Goal: Task Accomplishment & Management: Manage account settings

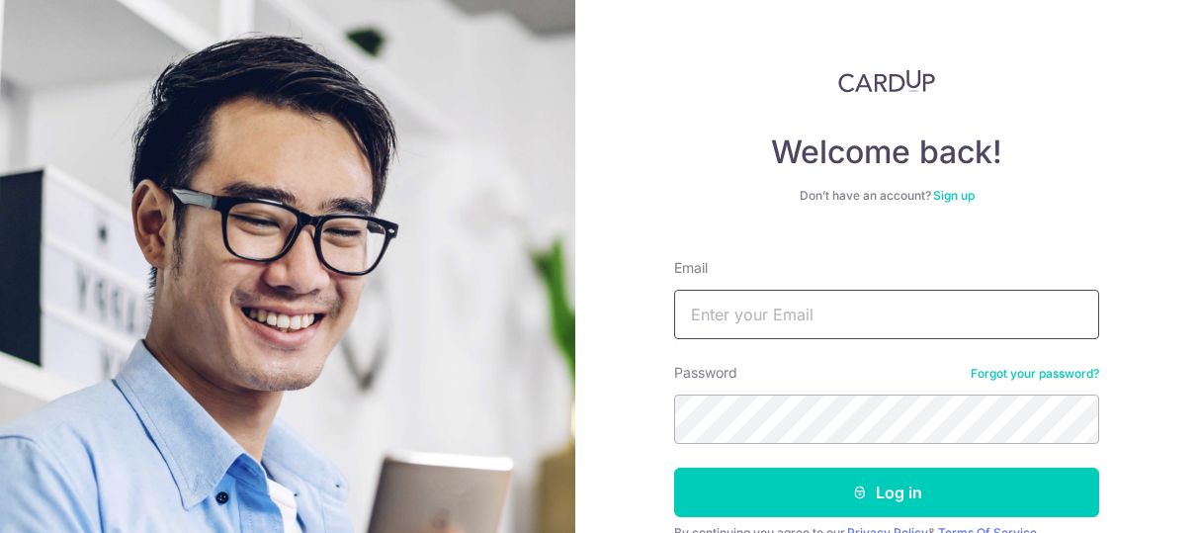
click at [730, 328] on input "Email" at bounding box center [886, 314] width 425 height 49
type input "[EMAIL_ADDRESS][DOMAIN_NAME]"
click at [674, 468] on button "Log in" at bounding box center [886, 492] width 425 height 49
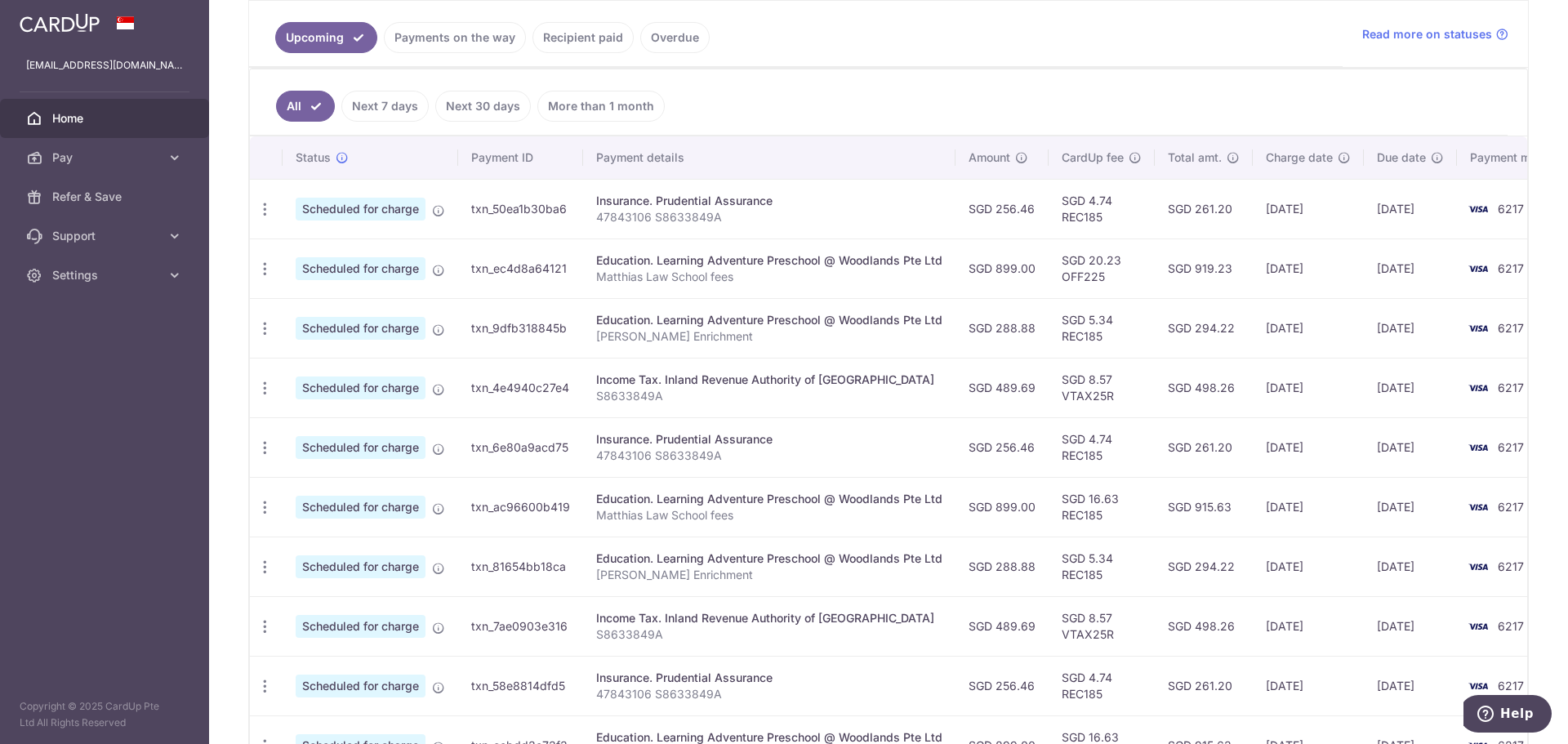
scroll to position [163, 0]
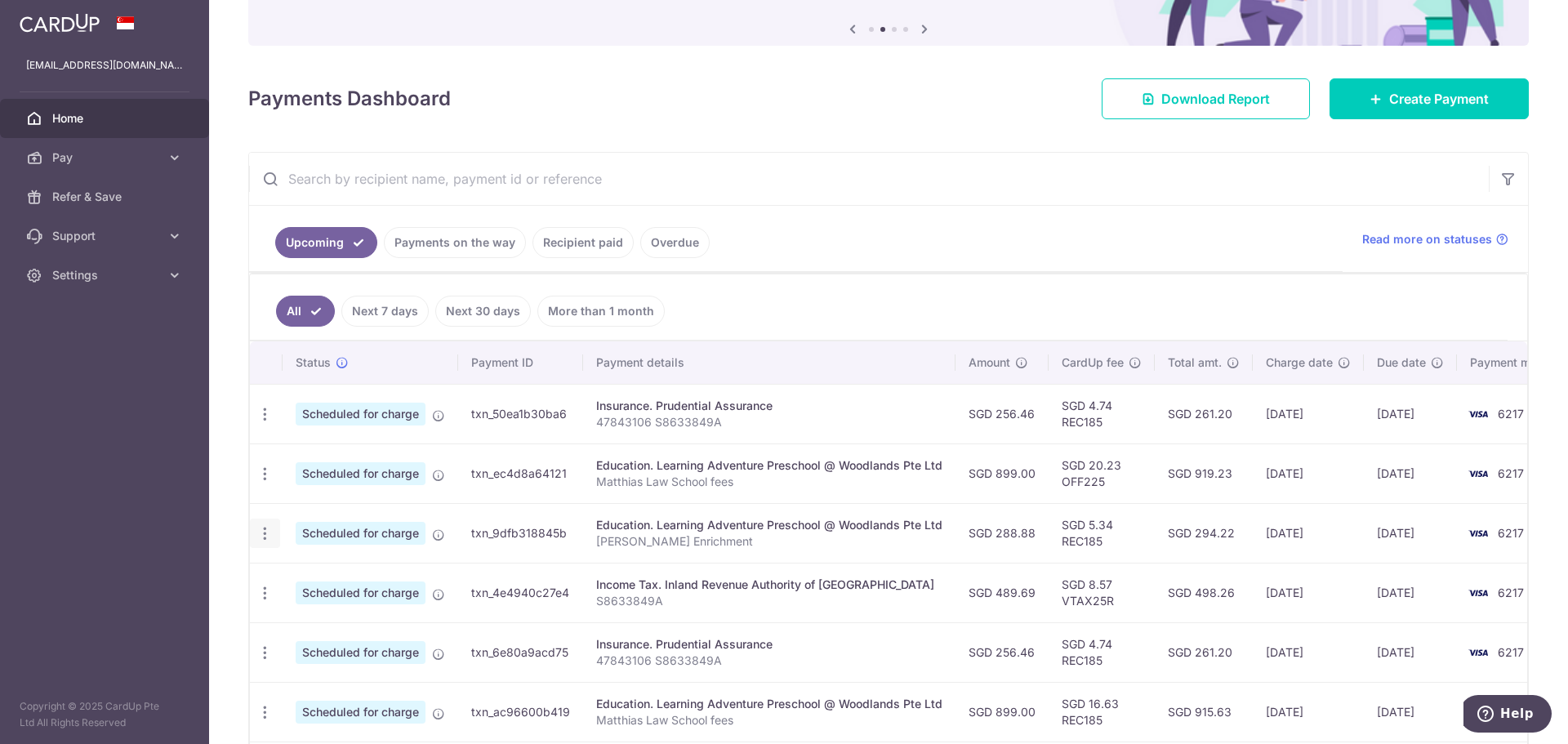
click at [260, 439] on icon "button" at bounding box center [264, 533] width 17 height 17
click at [308, 439] on span "Update payment" at bounding box center [352, 578] width 111 height 20
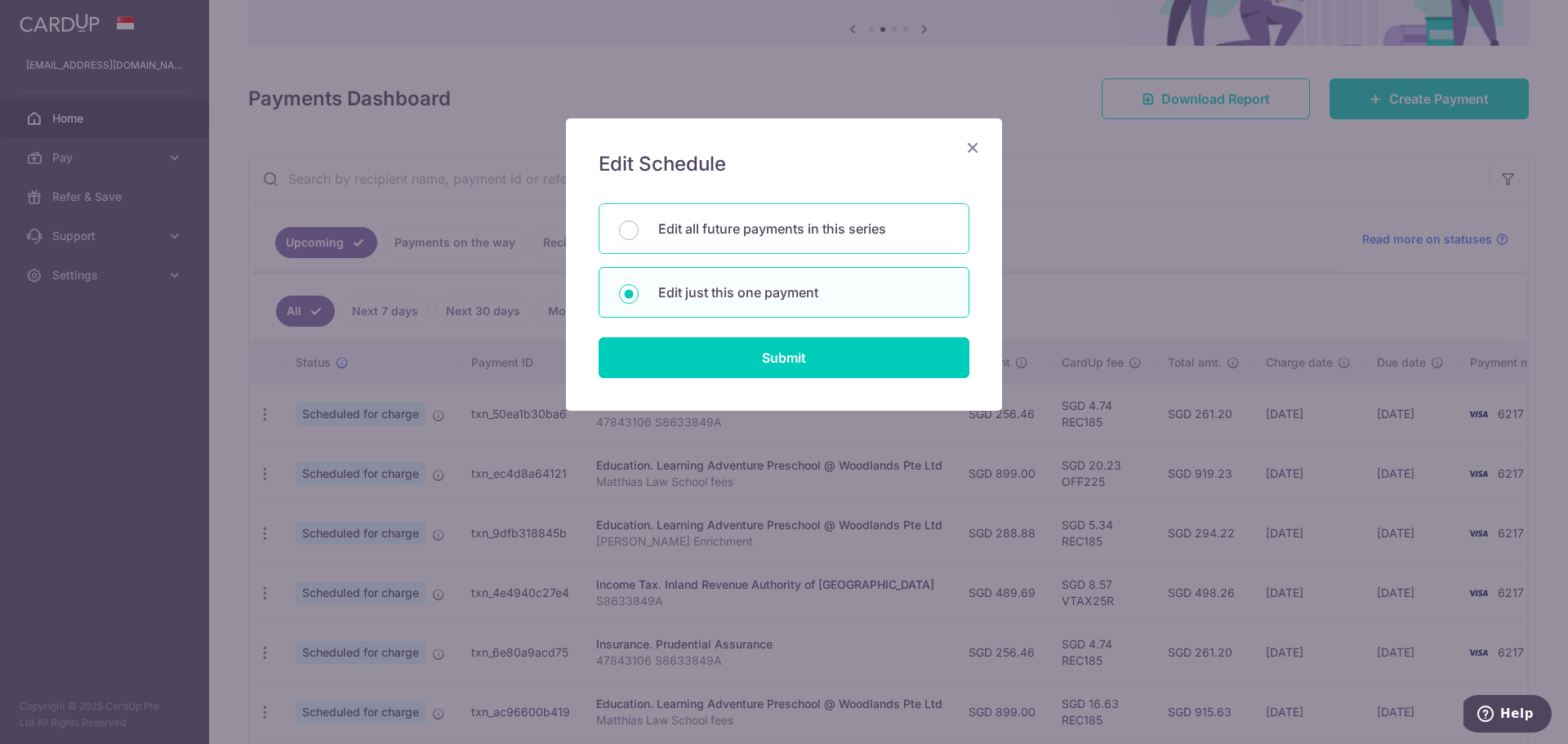
click at [756, 235] on p "Edit all future payments in this series" at bounding box center [804, 229] width 291 height 20
click at [639, 235] on input "Edit all future payments in this series" at bounding box center [629, 230] width 20 height 20
radio input "true"
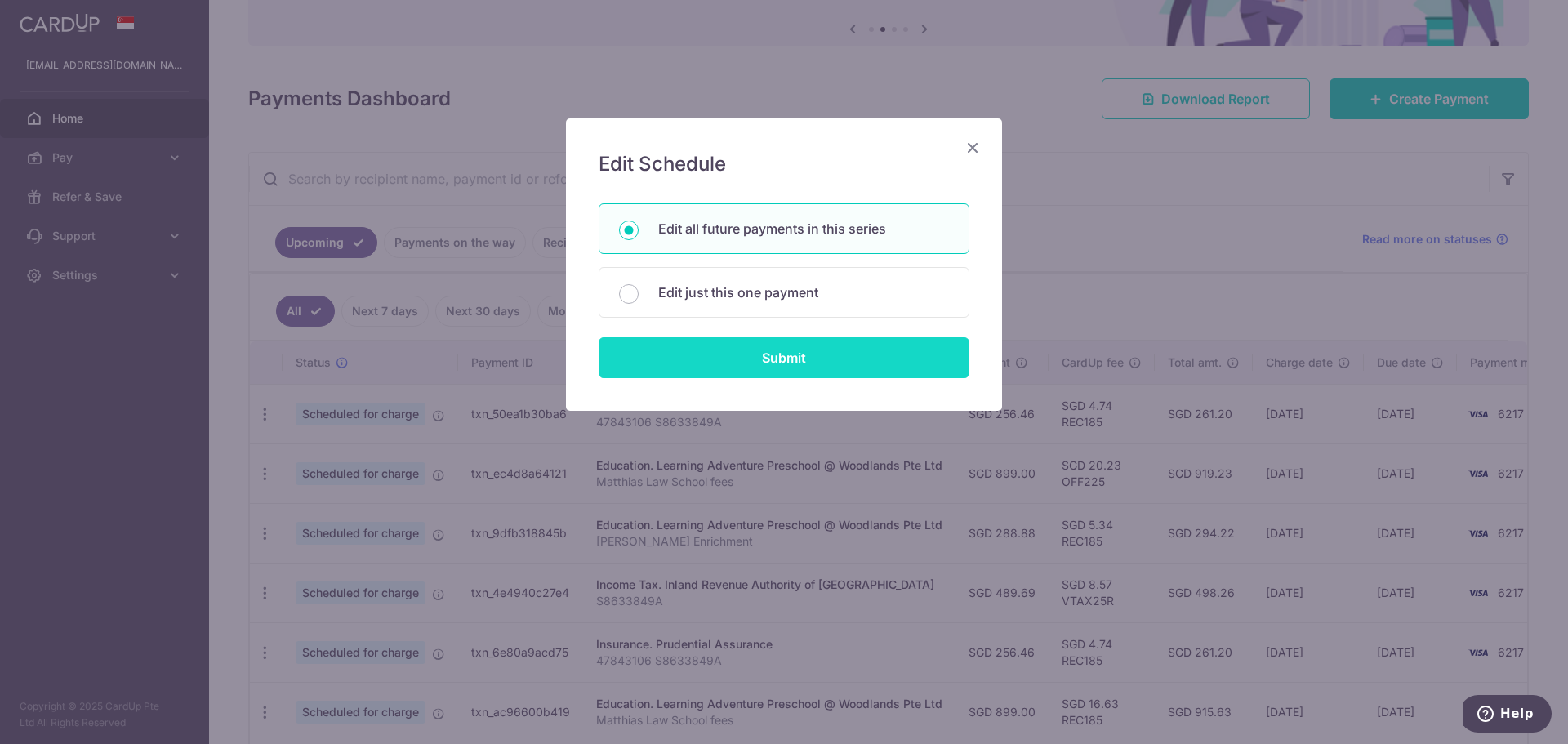
click at [741, 358] on input "Submit" at bounding box center [784, 357] width 371 height 40
radio input "true"
type input "288.88"
type input "Matthias Law Enrichment"
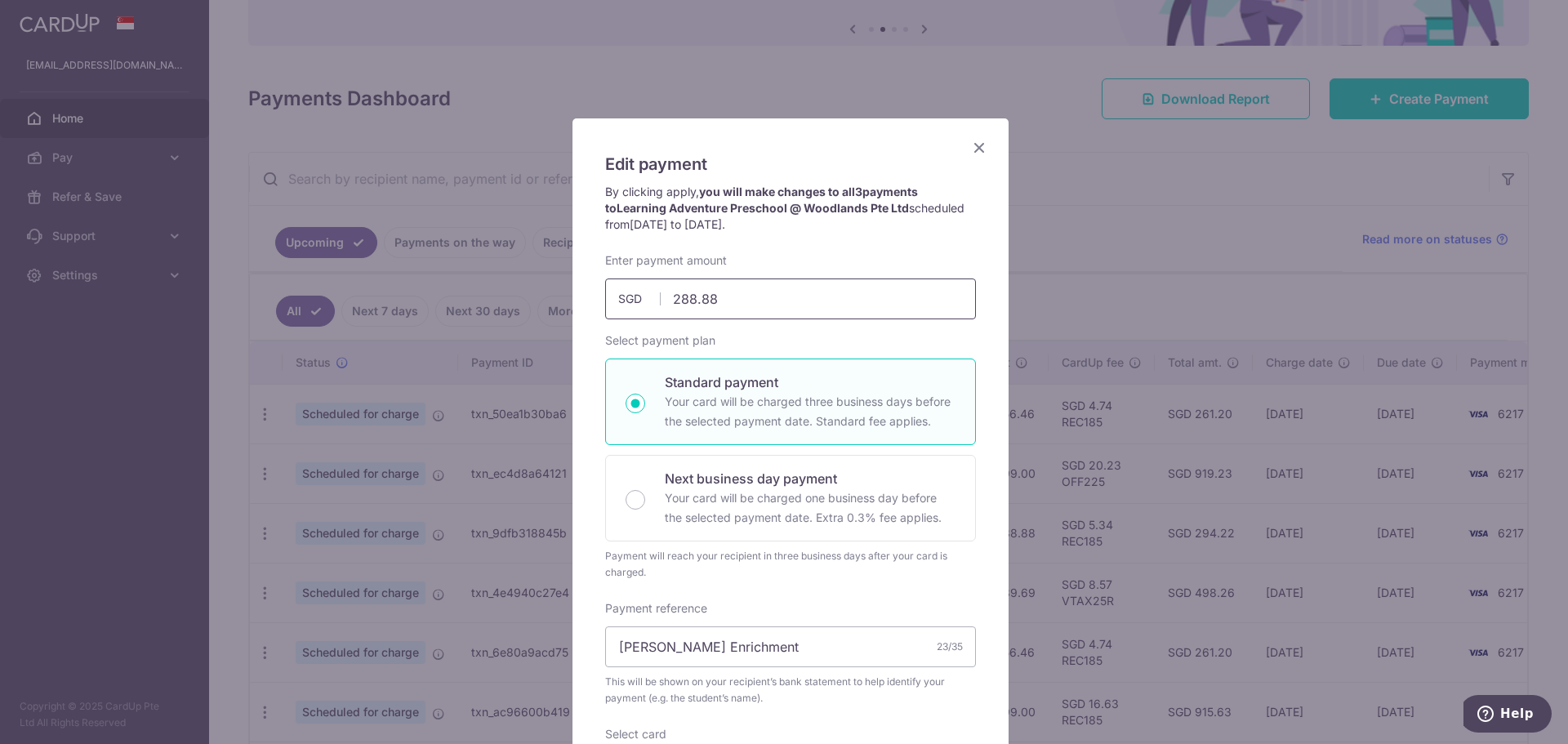
click at [709, 299] on input "288.88" at bounding box center [791, 298] width 371 height 40
type input "288.85"
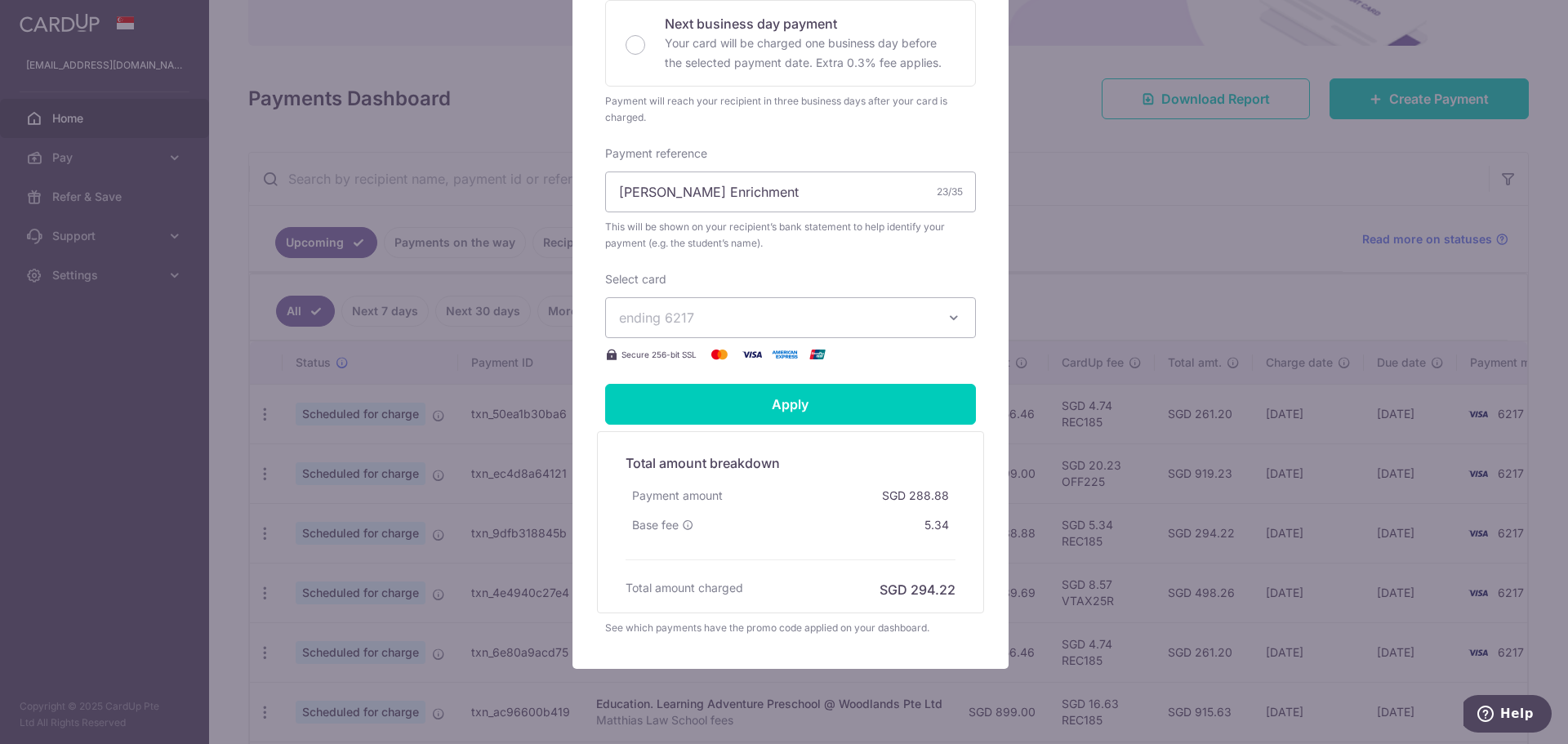
scroll to position [498, 0]
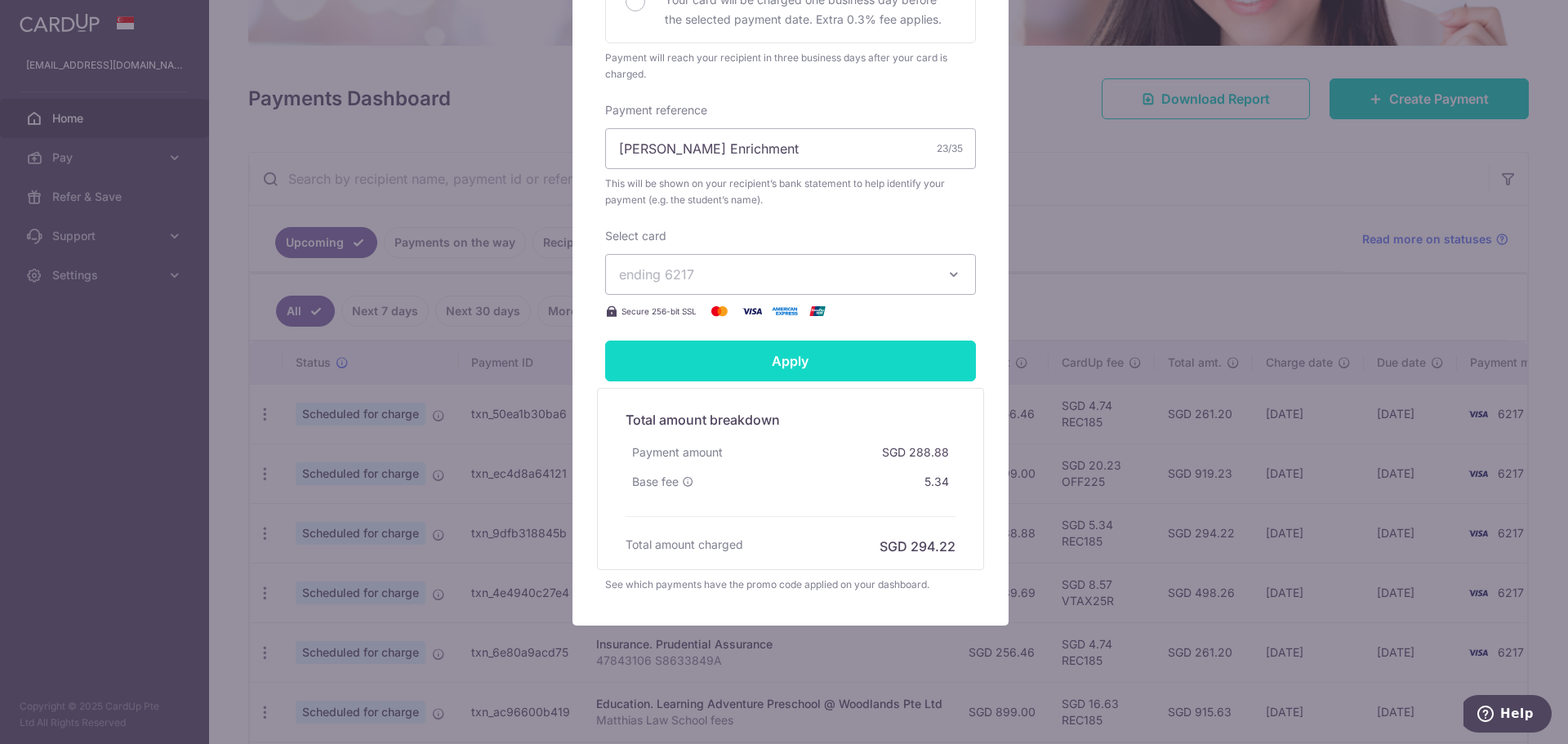
click at [791, 373] on input "Apply" at bounding box center [791, 360] width 371 height 40
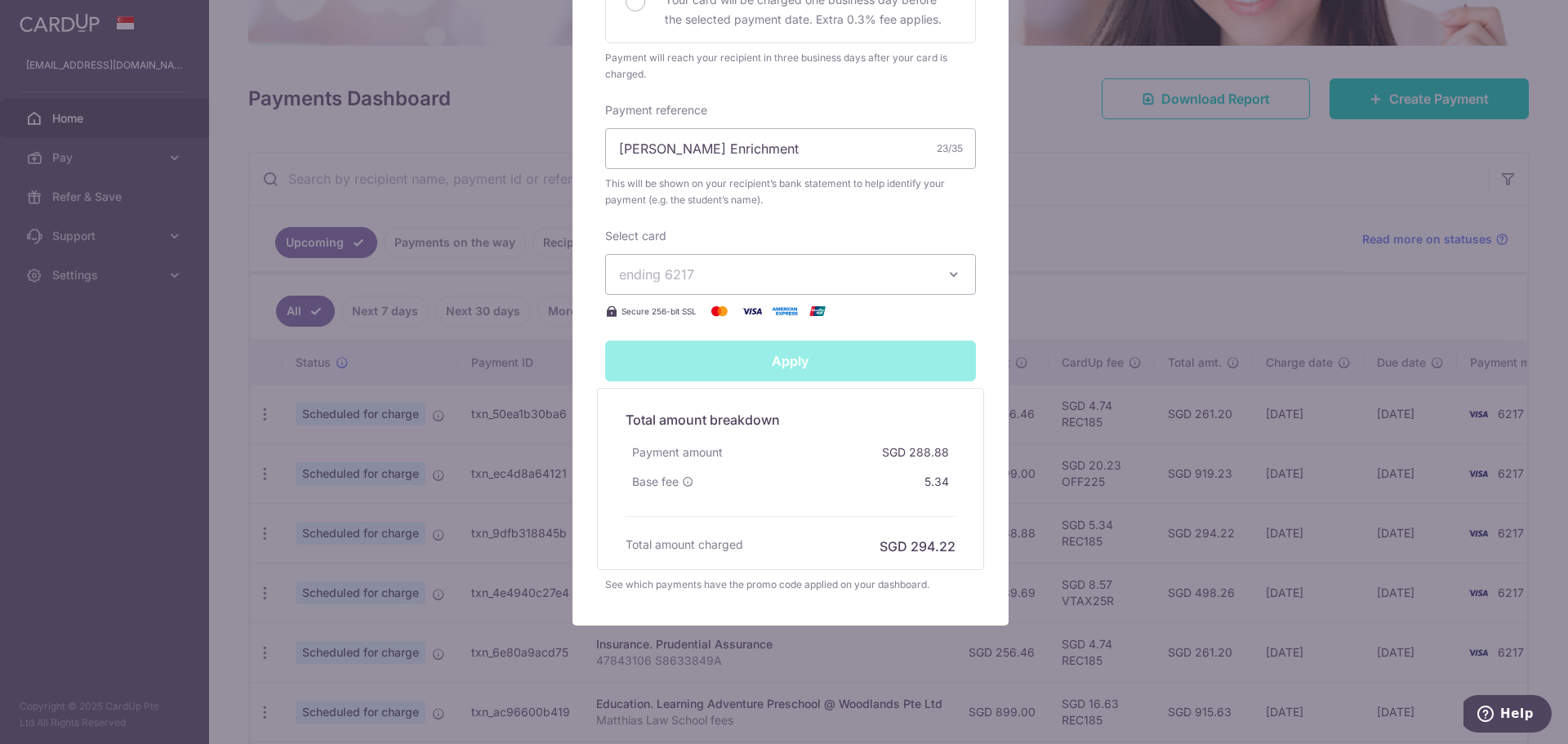
type input "Successfully Applied"
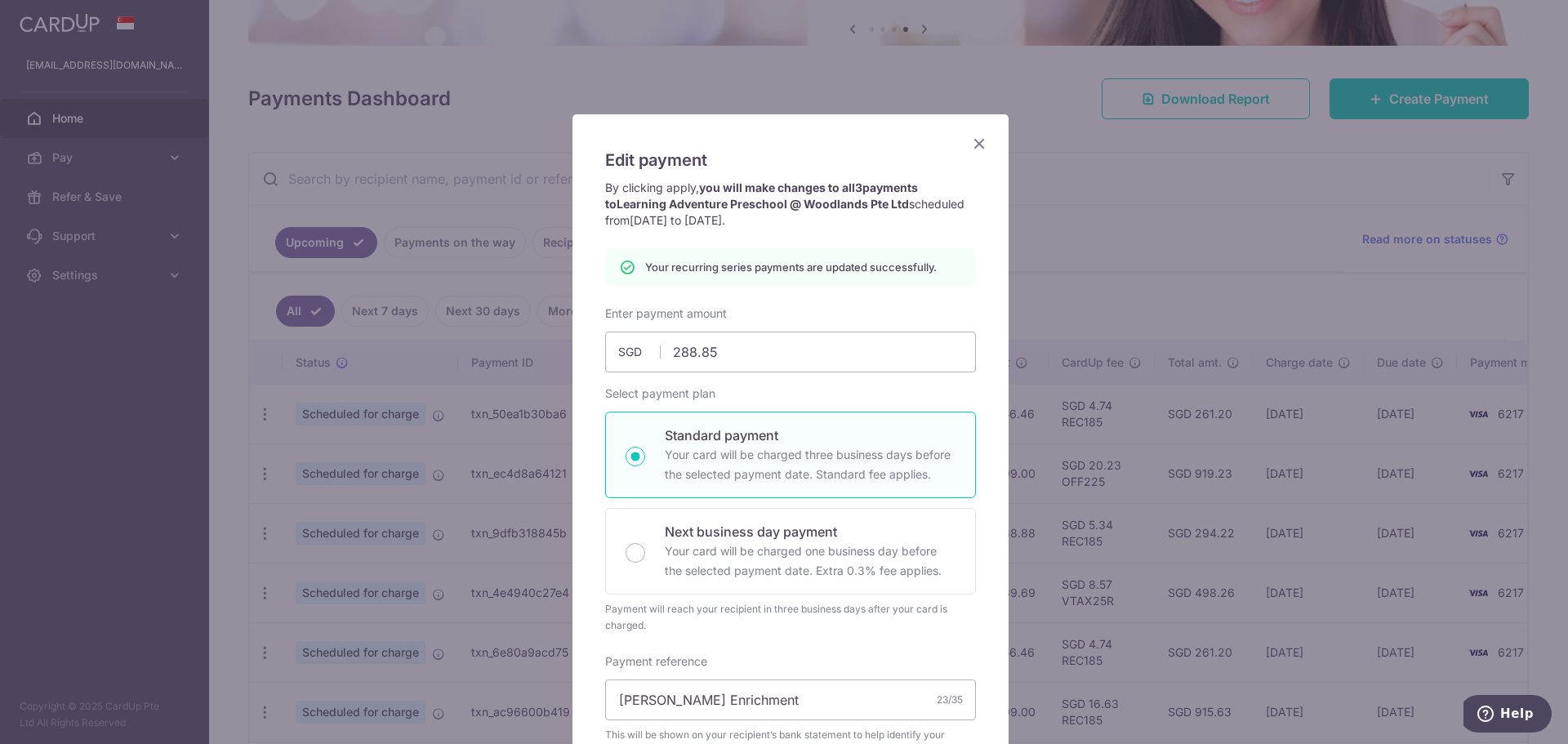
scroll to position [0, 0]
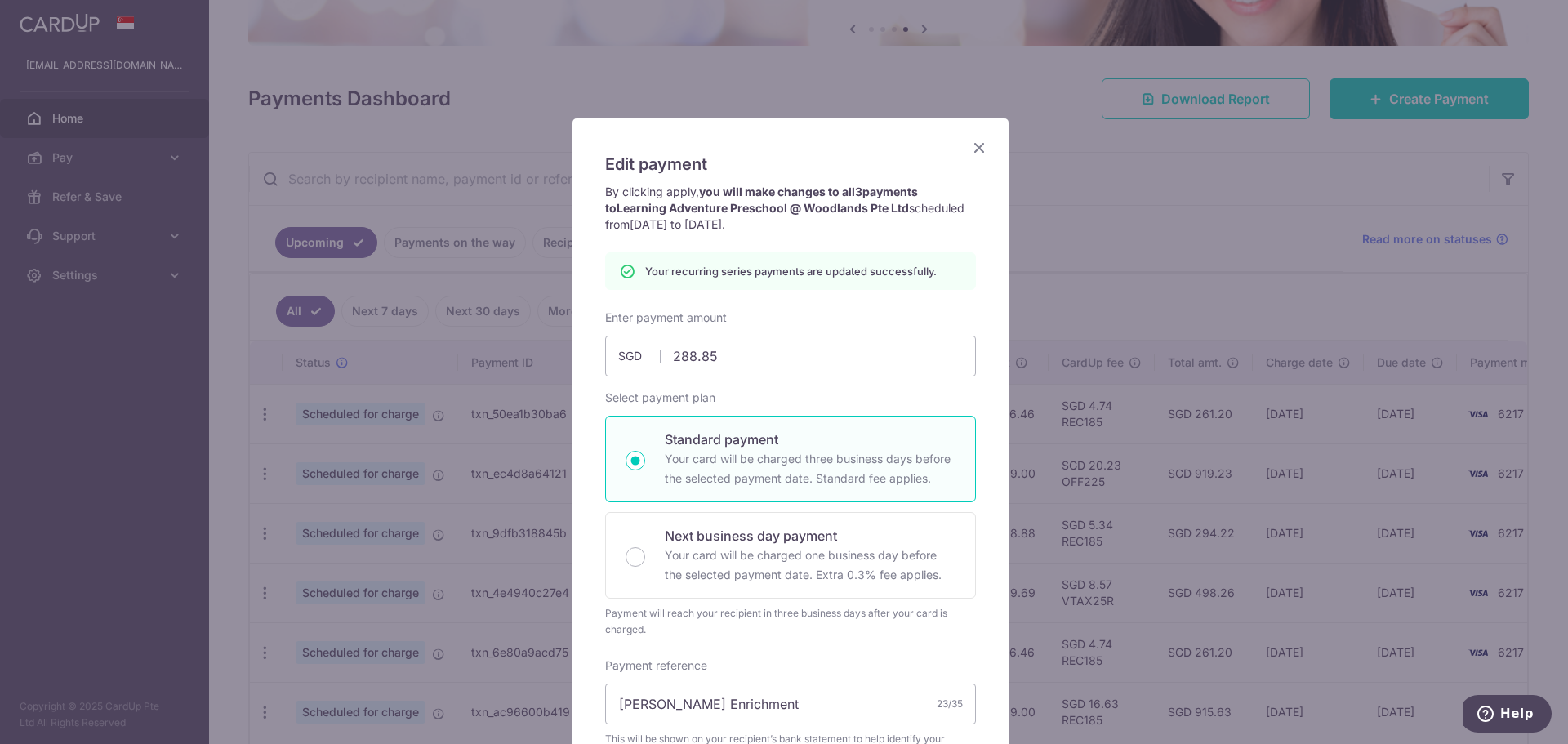
click at [976, 145] on icon "Close" at bounding box center [980, 147] width 20 height 21
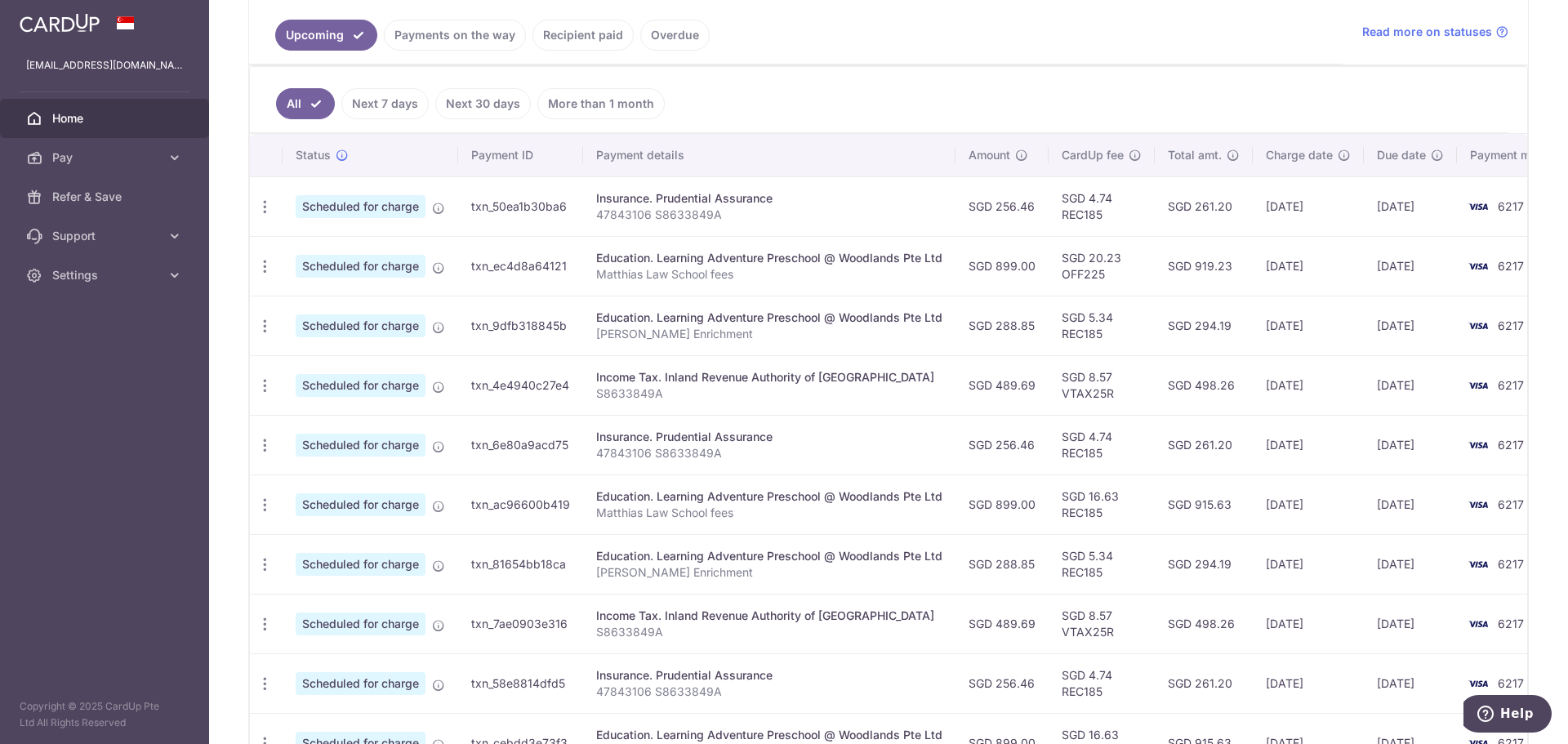
scroll to position [363, 0]
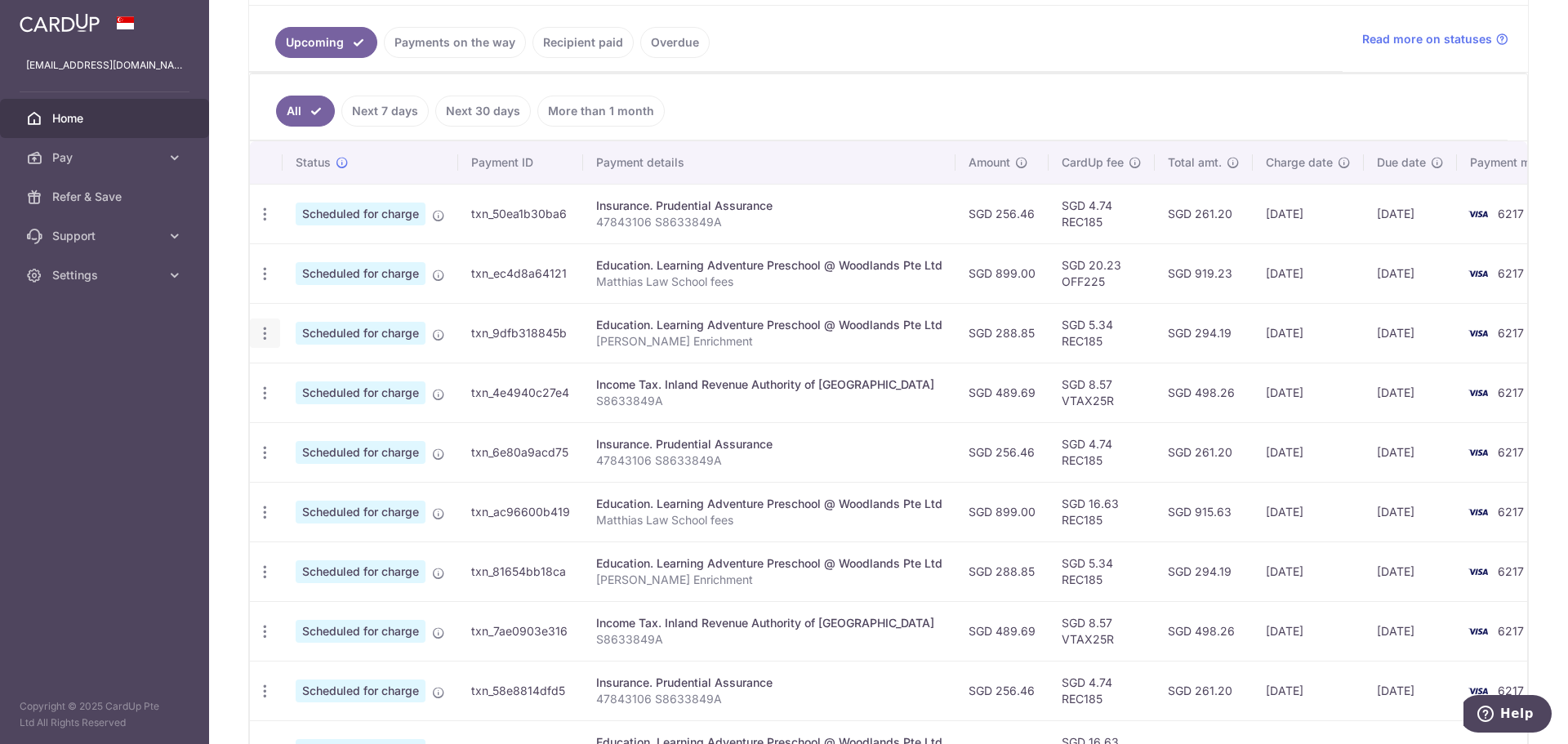
click at [264, 328] on icon "button" at bounding box center [264, 334] width 17 height 17
click at [317, 381] on span "Update payment" at bounding box center [352, 378] width 111 height 20
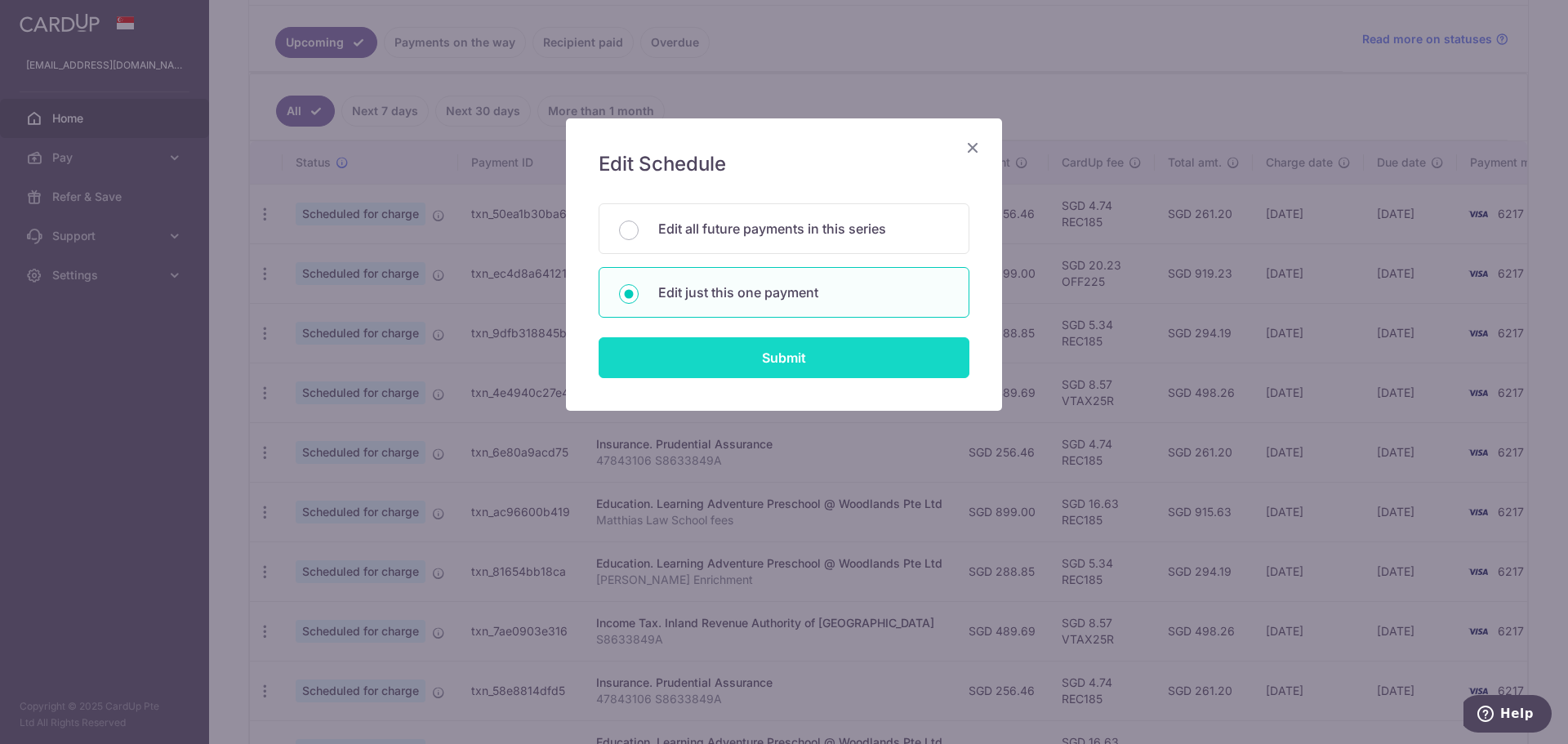
click at [734, 351] on input "Submit" at bounding box center [784, 357] width 371 height 40
radio input "true"
type input "288.85"
type input "01/10/2025"
type input "Matthias Law Enrichment"
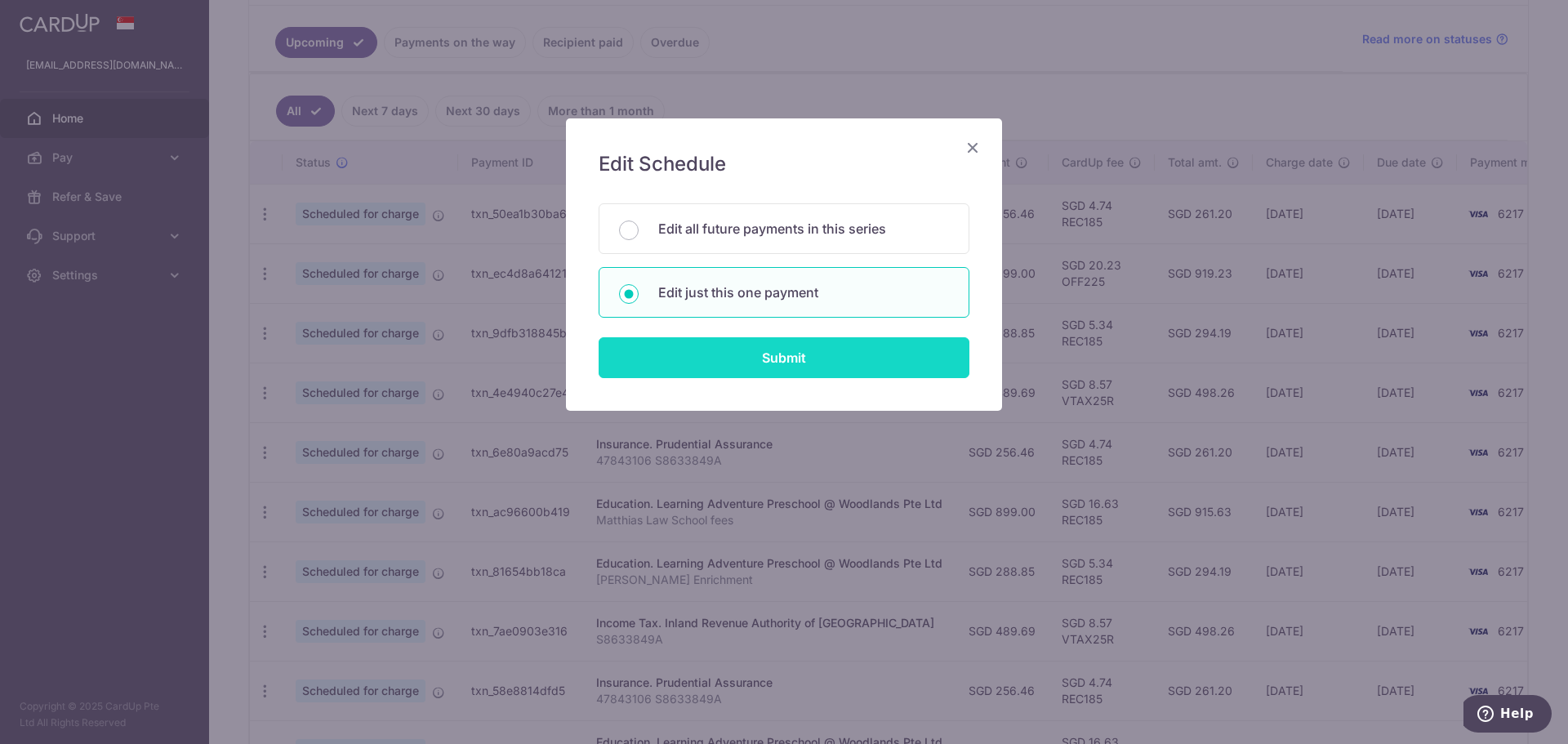
type input "REC185"
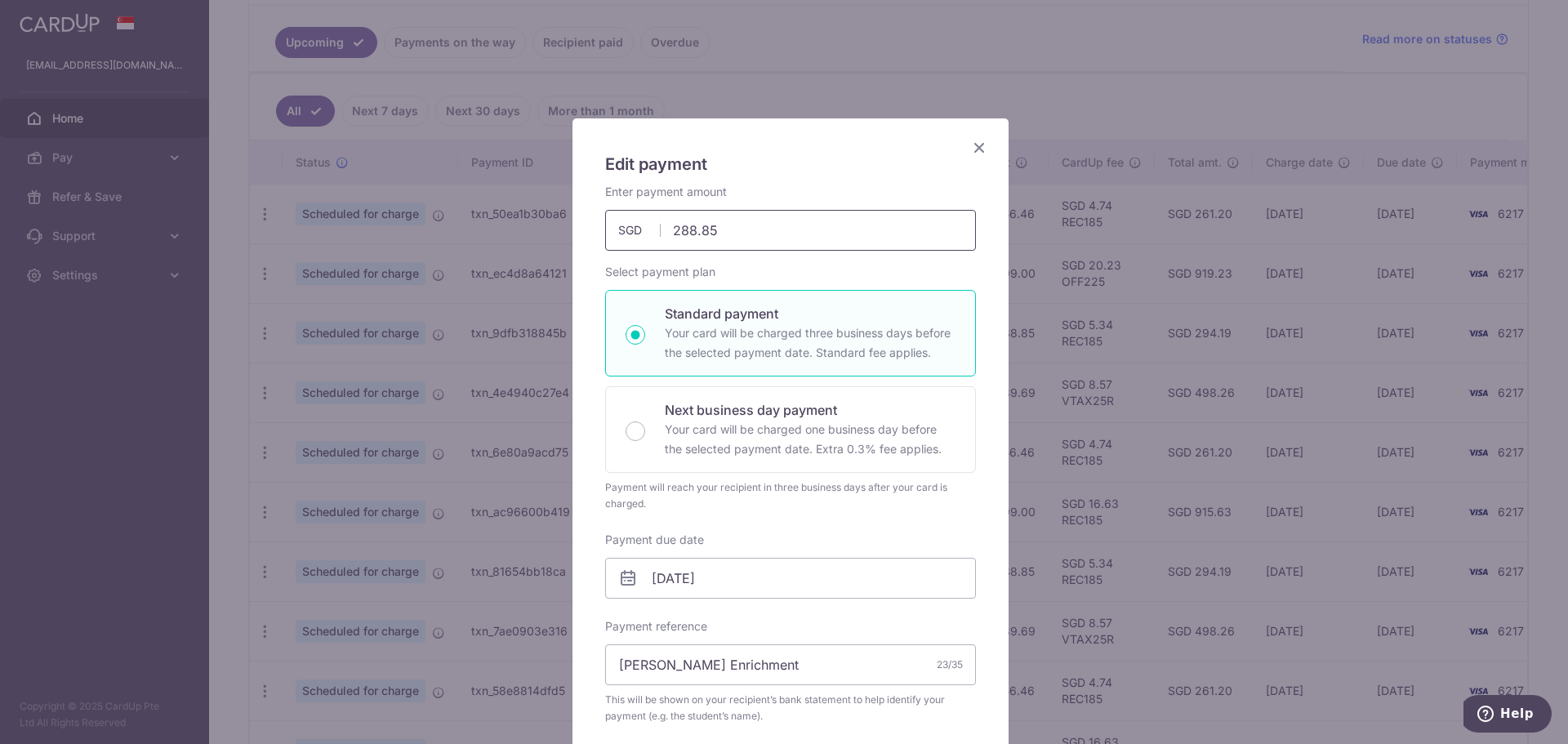
click at [742, 227] on input "288.85" at bounding box center [791, 230] width 371 height 40
type input "288.82"
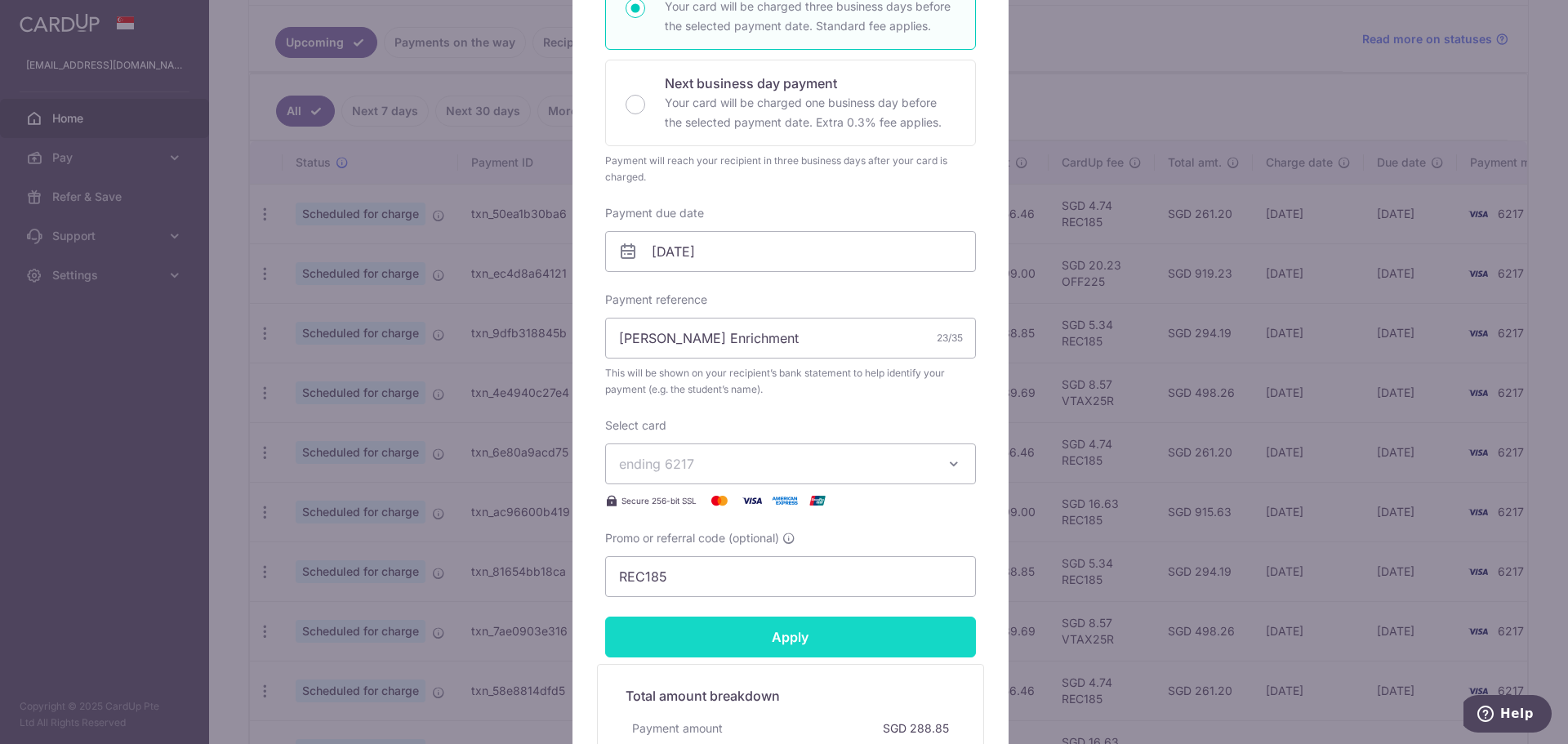
click at [777, 635] on input "Apply" at bounding box center [791, 637] width 371 height 40
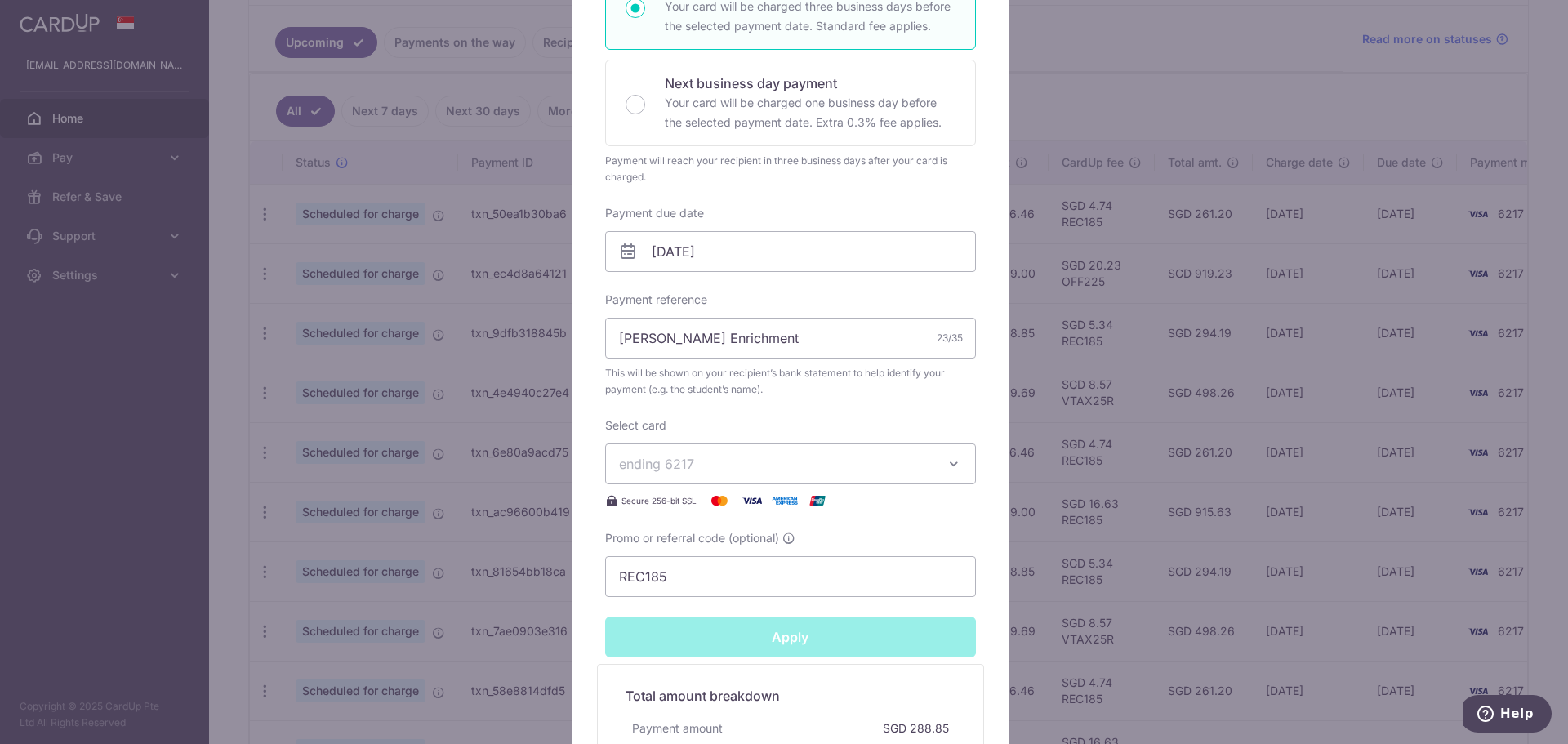
type input "Successfully Applied"
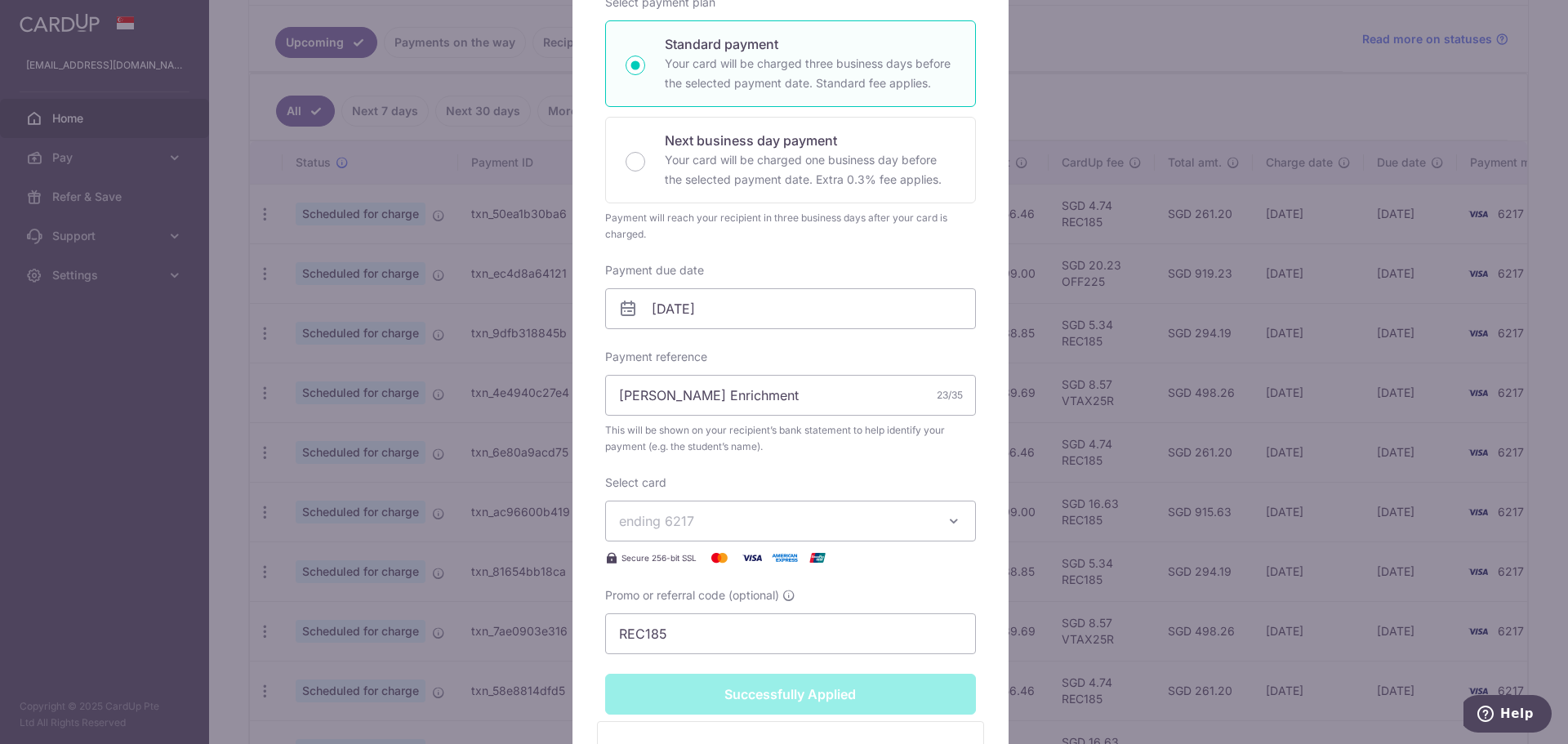
scroll to position [384, 0]
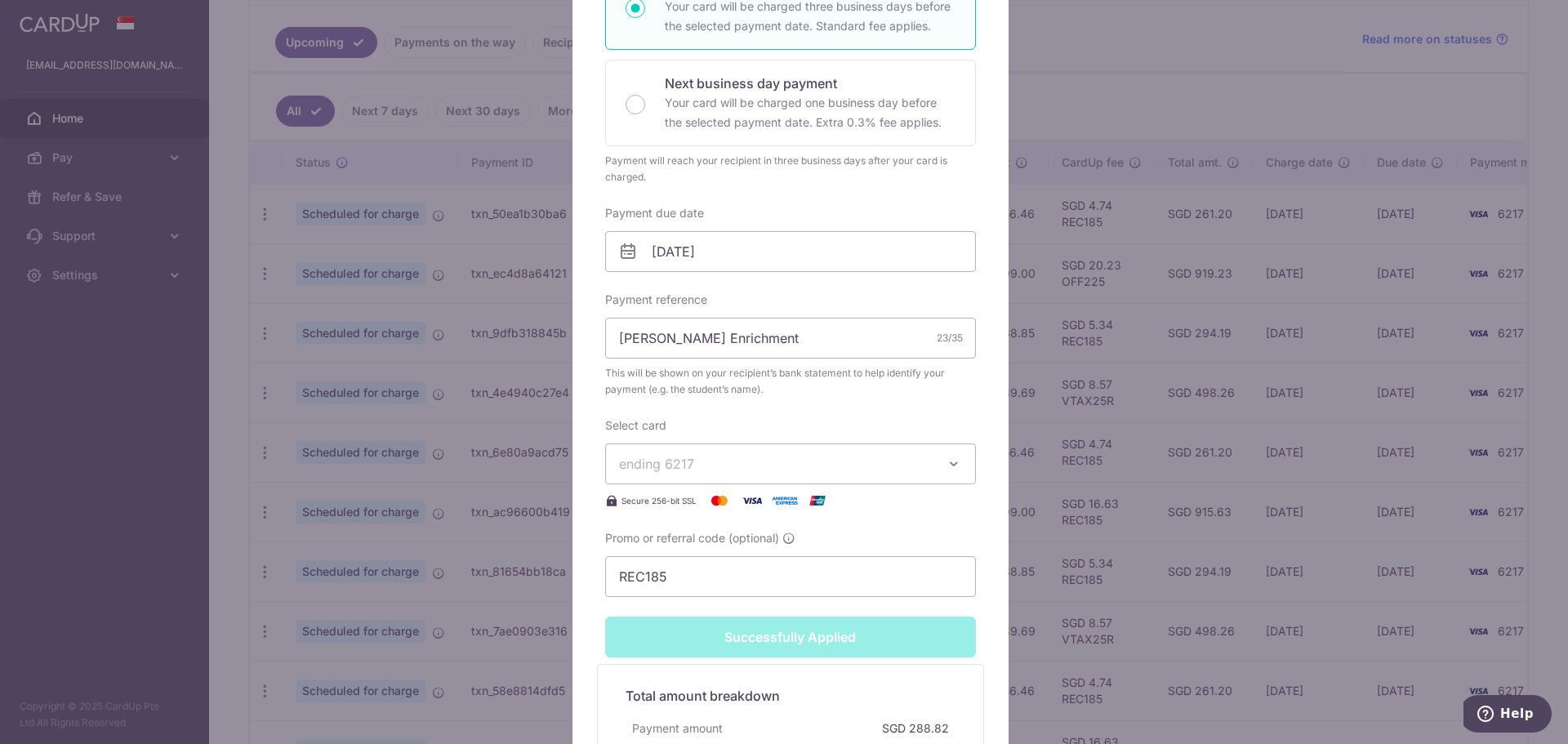
click at [1047, 538] on div "Edit payment By clicking apply, you will make changes to all payments to Learni…" at bounding box center [784, 372] width 1568 height 744
